Goal: Information Seeking & Learning: Check status

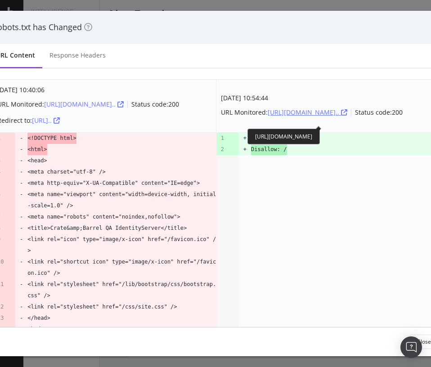
click at [341, 116] on icon "modal" at bounding box center [344, 112] width 6 height 6
